Goal: Check status: Check status

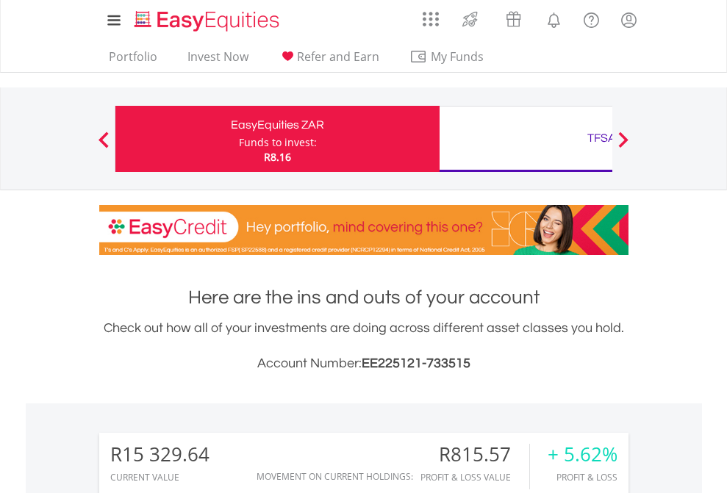
scroll to position [141, 231]
click at [239, 139] on div "Funds to invest:" at bounding box center [278, 142] width 78 height 15
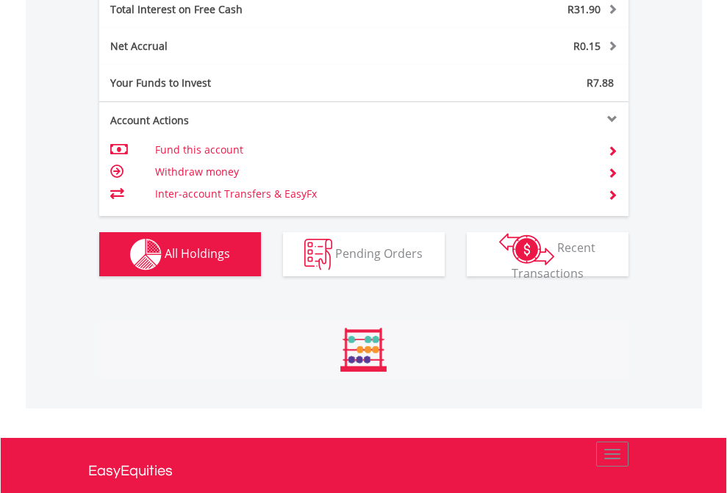
scroll to position [141, 231]
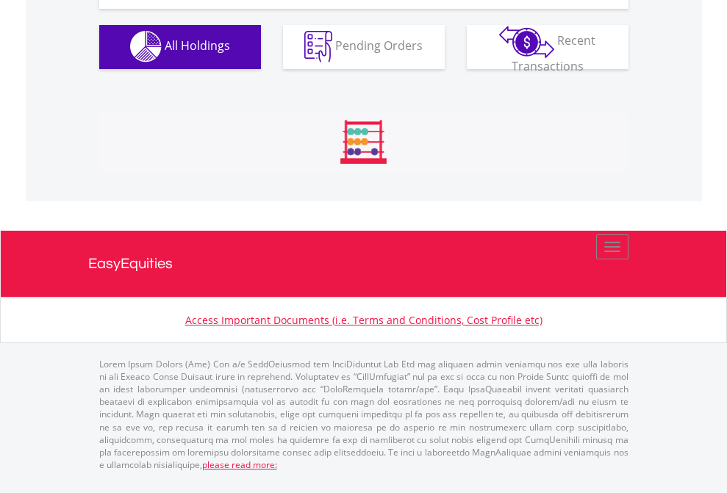
scroll to position [1456, 0]
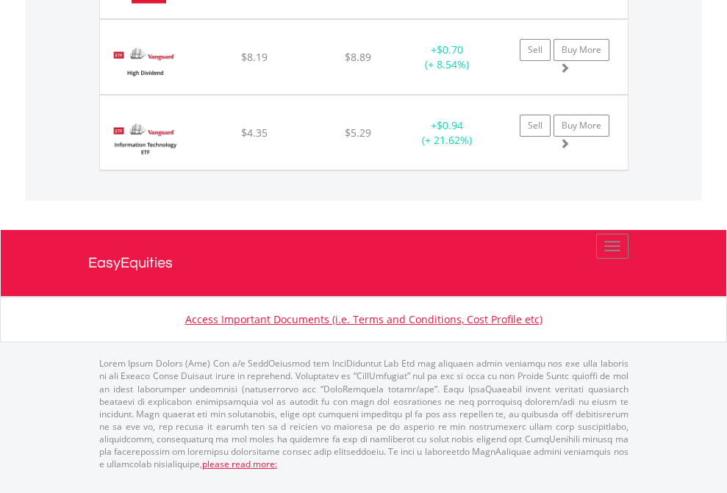
scroll to position [141, 231]
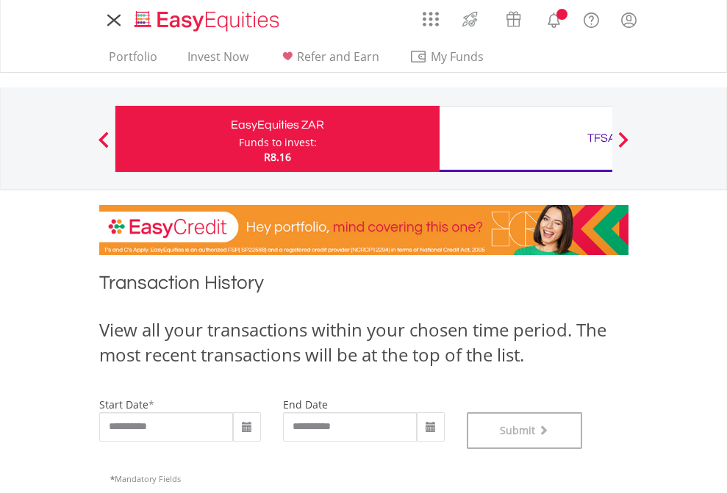
scroll to position [596, 0]
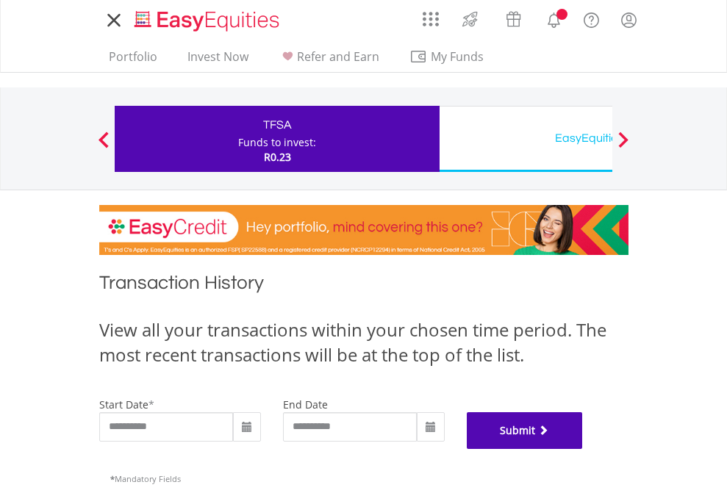
click at [583, 449] on button "Submit" at bounding box center [525, 431] width 116 height 37
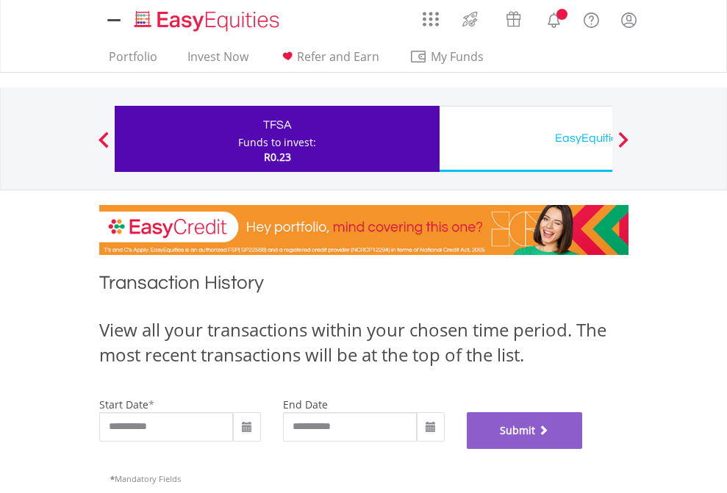
scroll to position [596, 0]
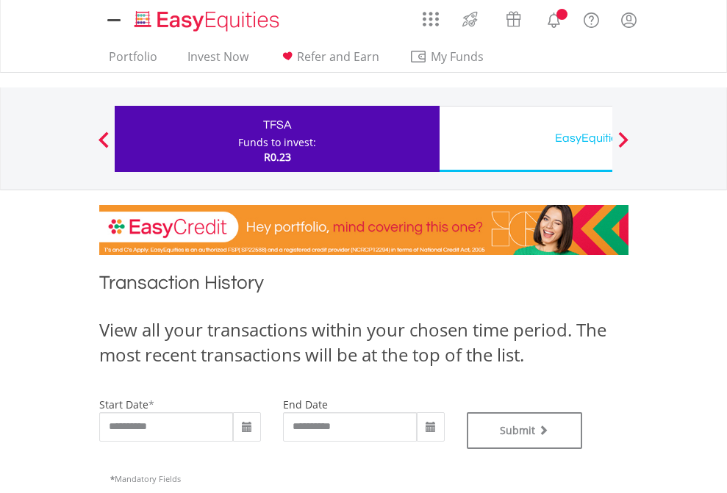
click at [526, 139] on div "EasyEquities USD" at bounding box center [602, 138] width 307 height 21
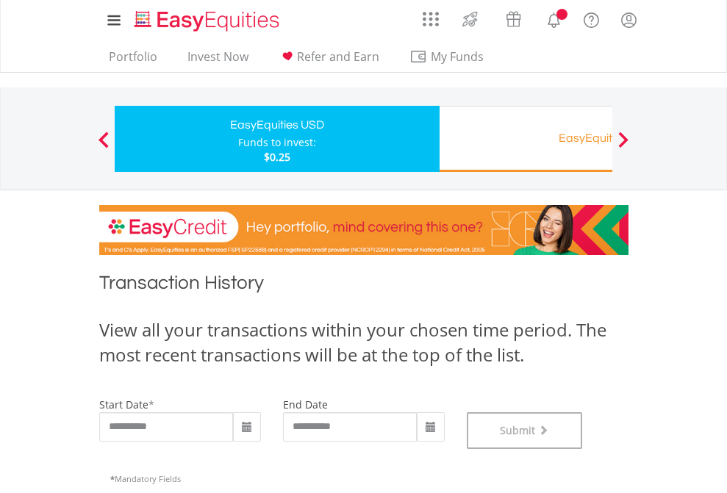
scroll to position [596, 0]
